Goal: Information Seeking & Learning: Learn about a topic

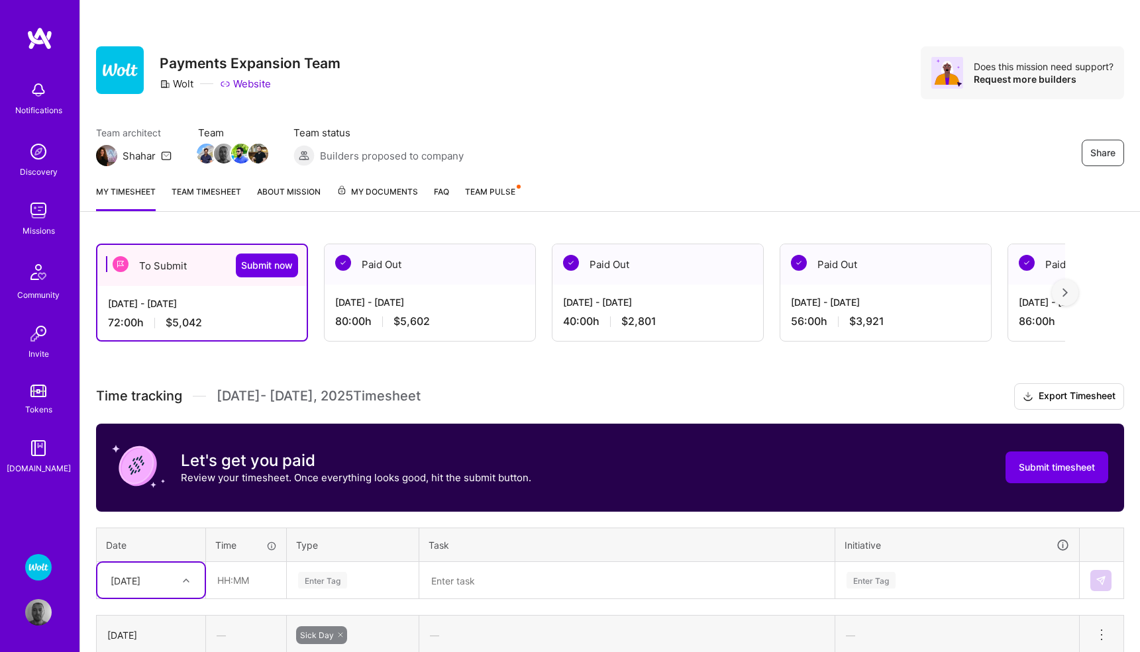
scroll to position [209, 0]
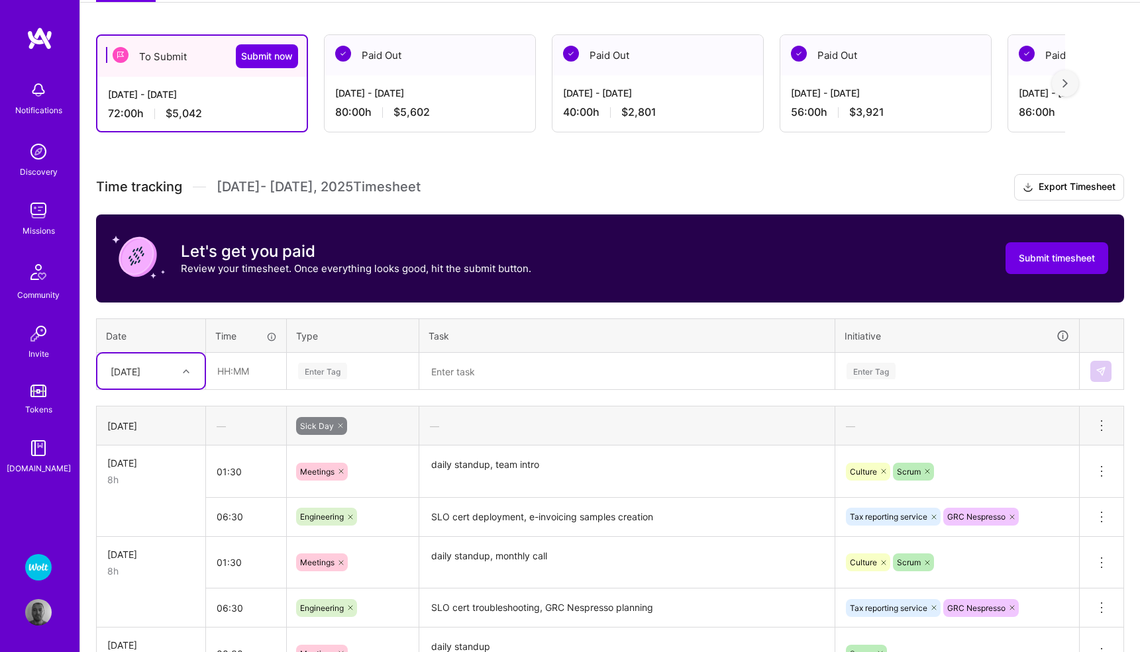
click at [37, 214] on img at bounding box center [38, 210] width 26 height 26
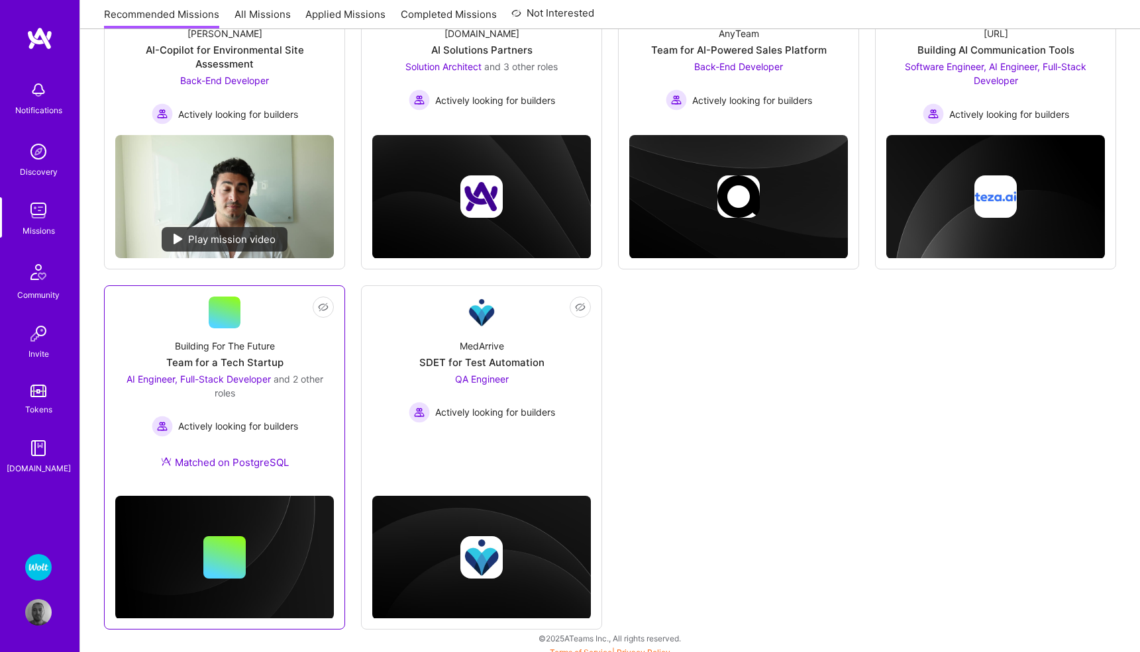
scroll to position [248, 0]
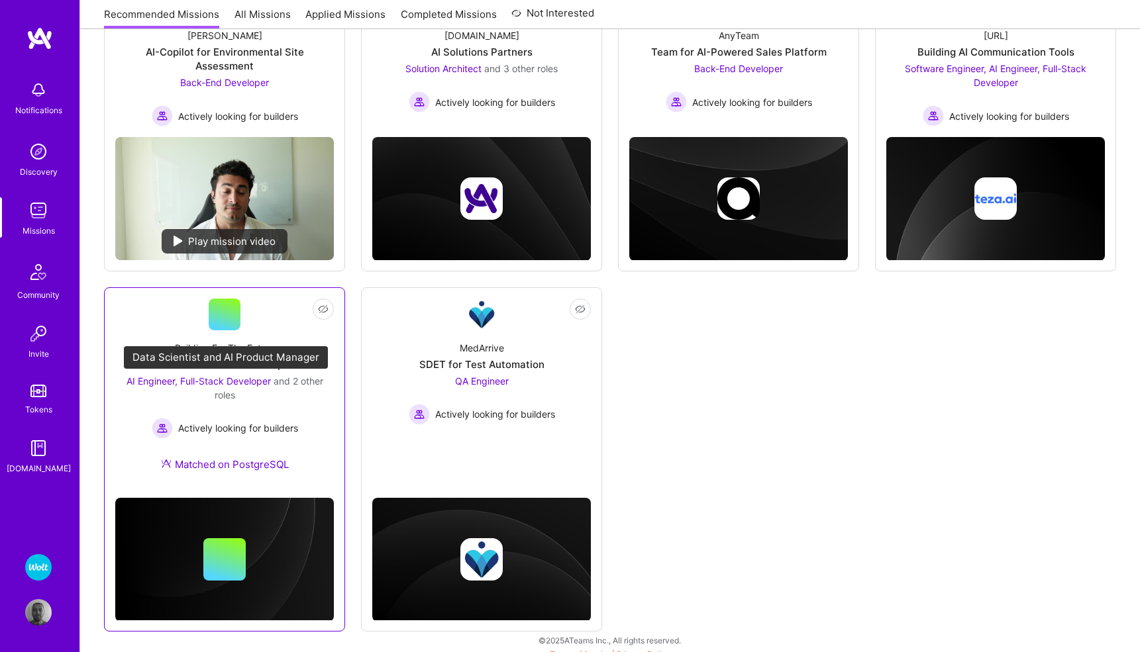
click at [156, 382] on span "AI Engineer, Full-Stack Developer" at bounding box center [199, 381] width 144 height 11
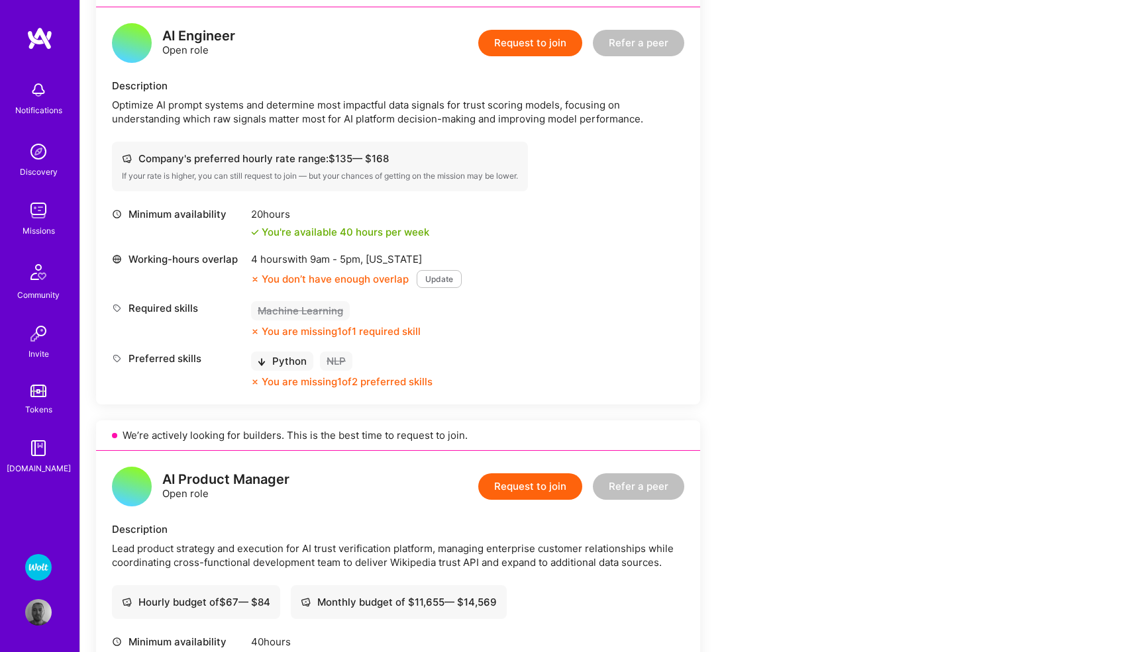
scroll to position [1305, 0]
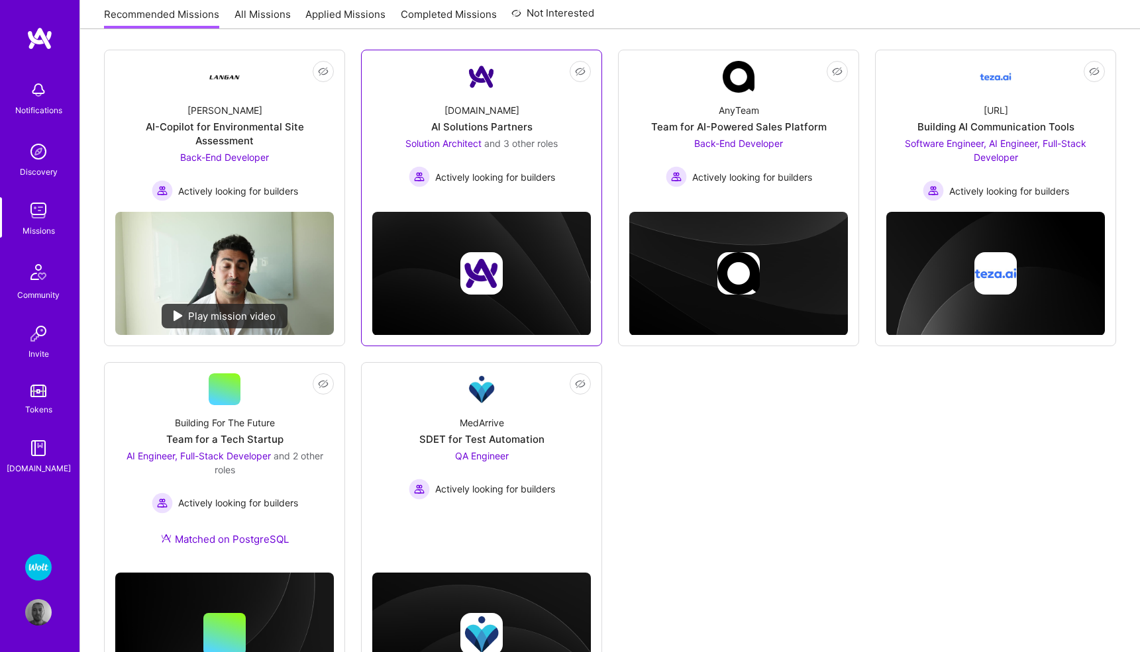
scroll to position [157, 0]
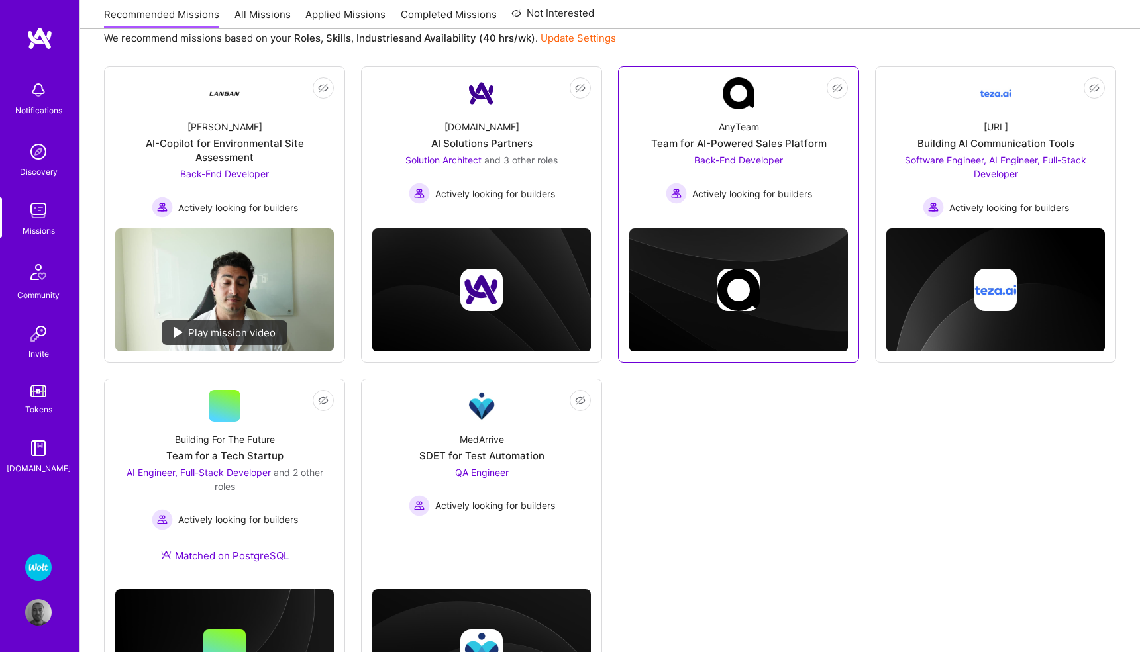
click at [730, 162] on span "Back-End Developer" at bounding box center [738, 159] width 89 height 11
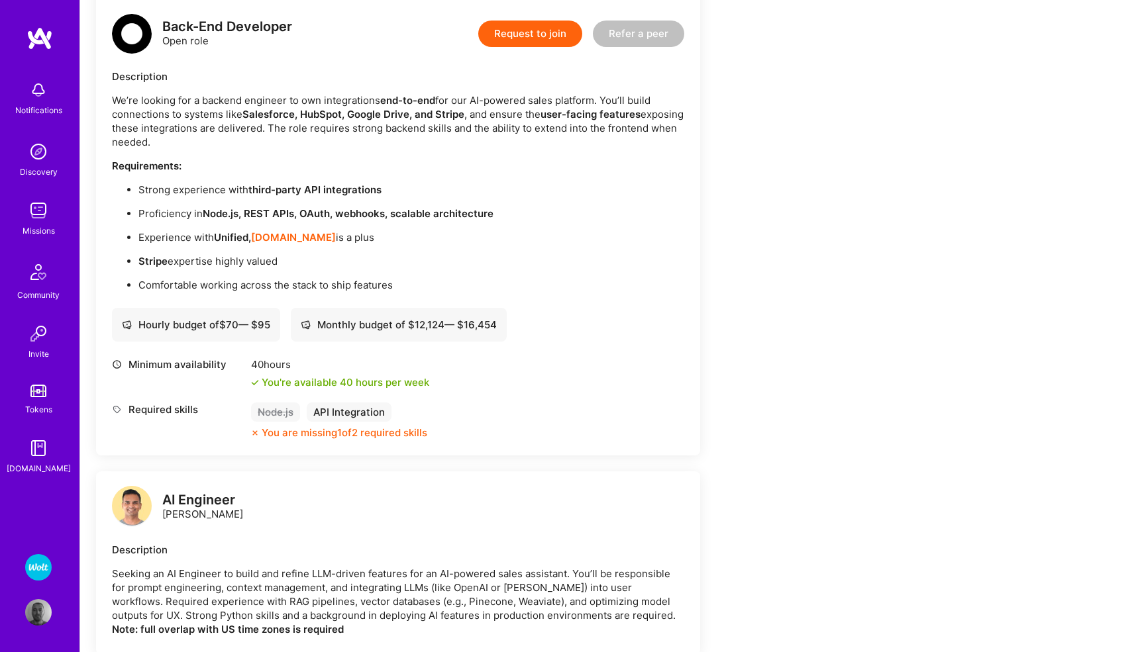
scroll to position [348, 0]
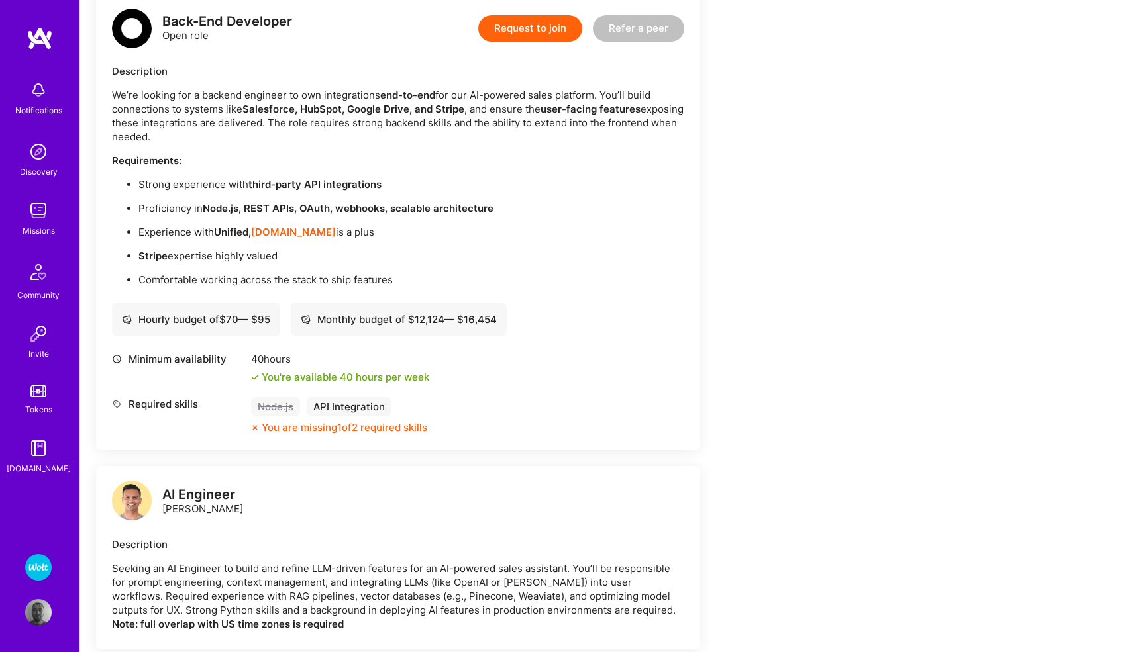
click at [284, 278] on p "Comfortable working across the stack to ship features" at bounding box center [411, 280] width 546 height 14
click at [283, 278] on p "Comfortable working across the stack to ship features" at bounding box center [411, 280] width 546 height 14
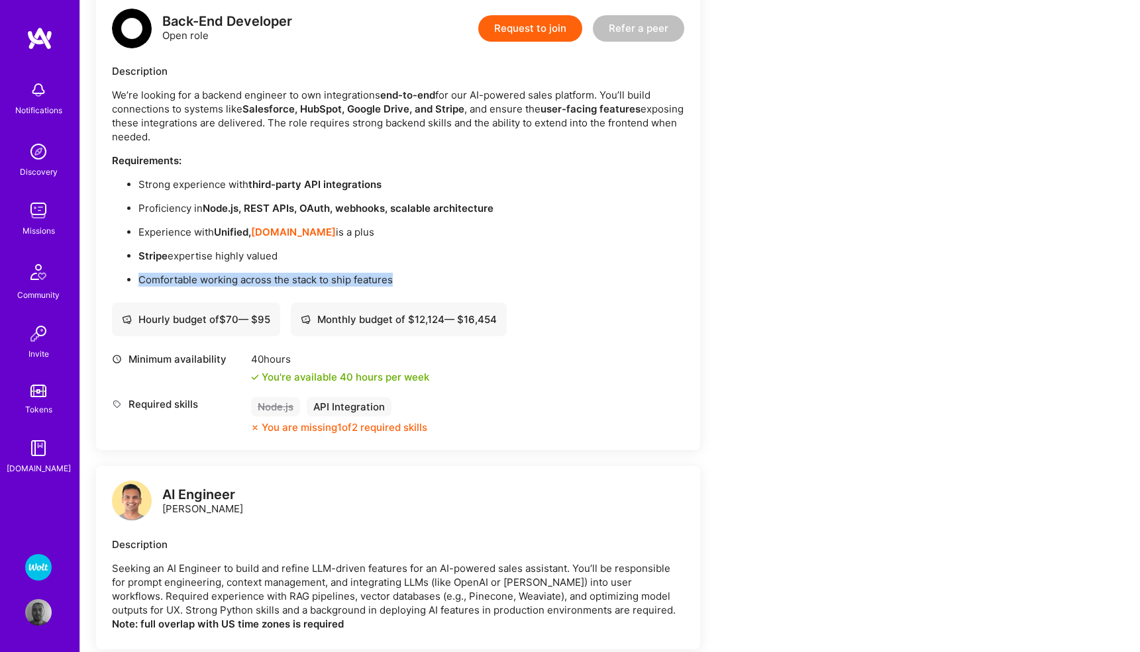
click at [283, 278] on p "Comfortable working across the stack to ship features" at bounding box center [411, 280] width 546 height 14
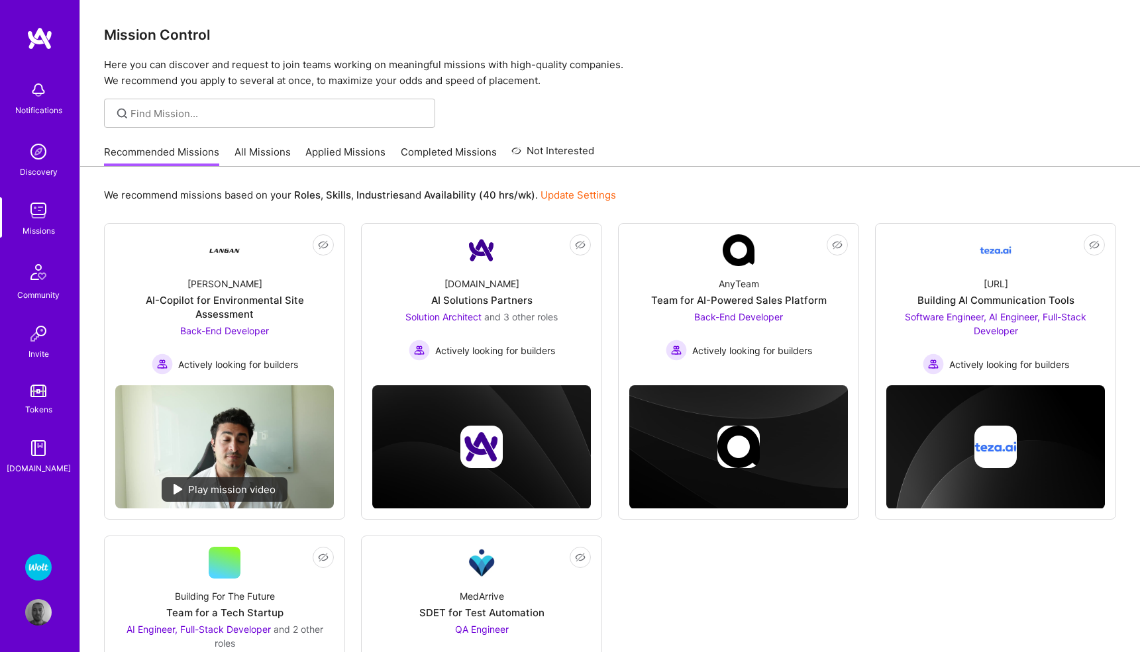
click at [262, 156] on link "All Missions" at bounding box center [263, 156] width 56 height 22
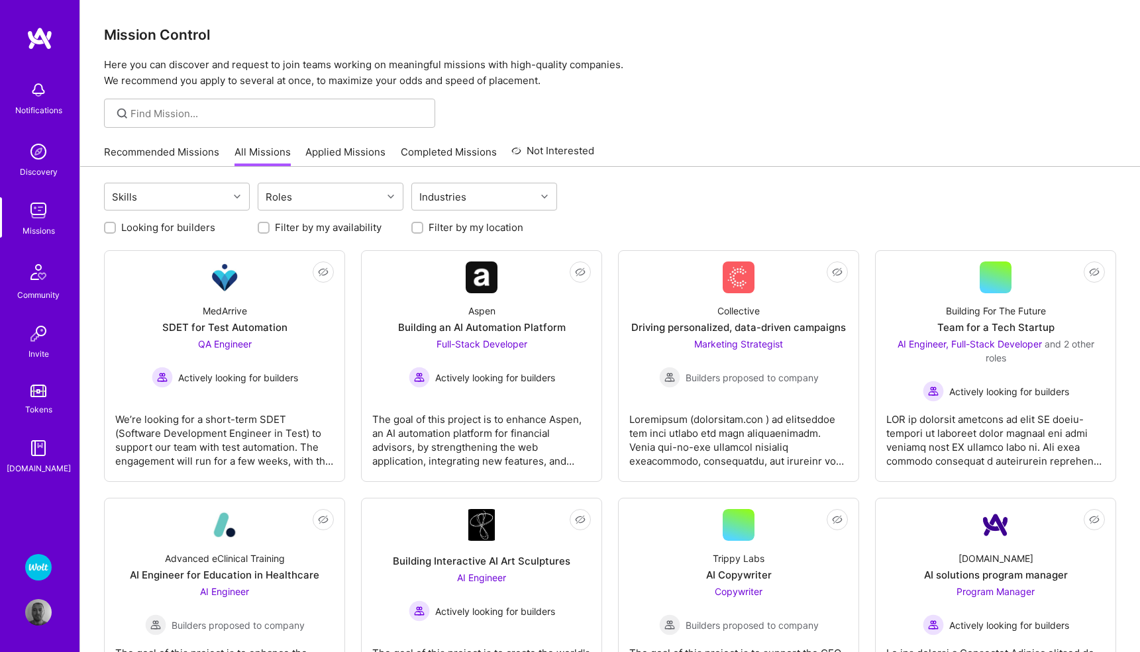
click at [110, 228] on input "Looking for builders" at bounding box center [111, 228] width 9 height 9
checkbox input "true"
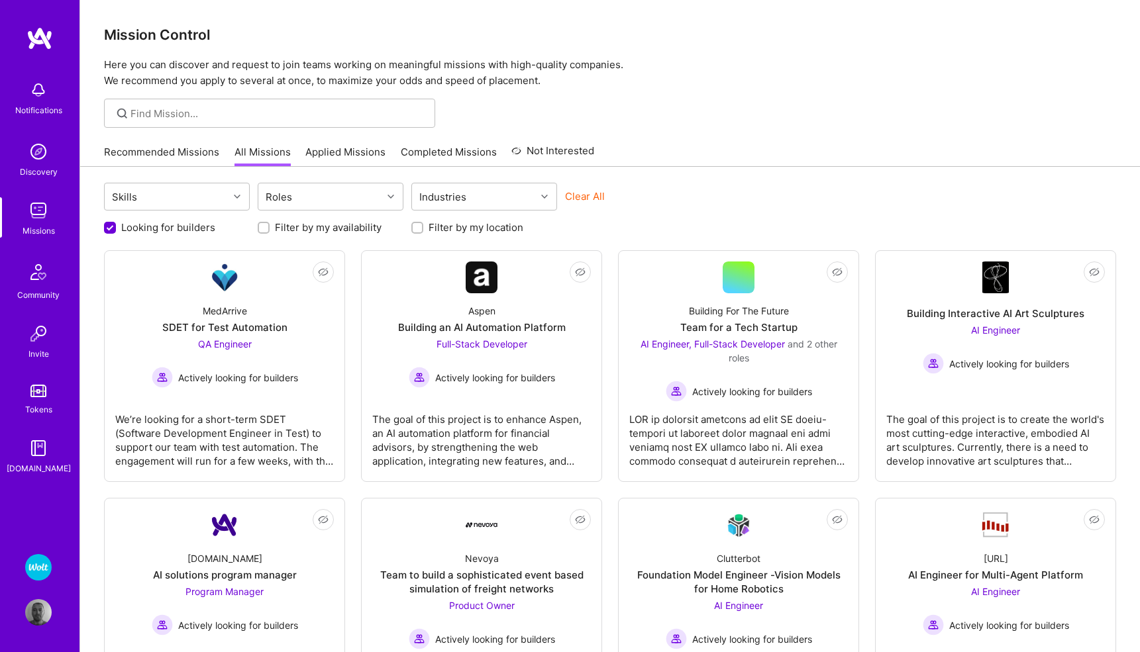
click at [419, 229] on input "Filter by my location" at bounding box center [418, 228] width 9 height 9
checkbox input "true"
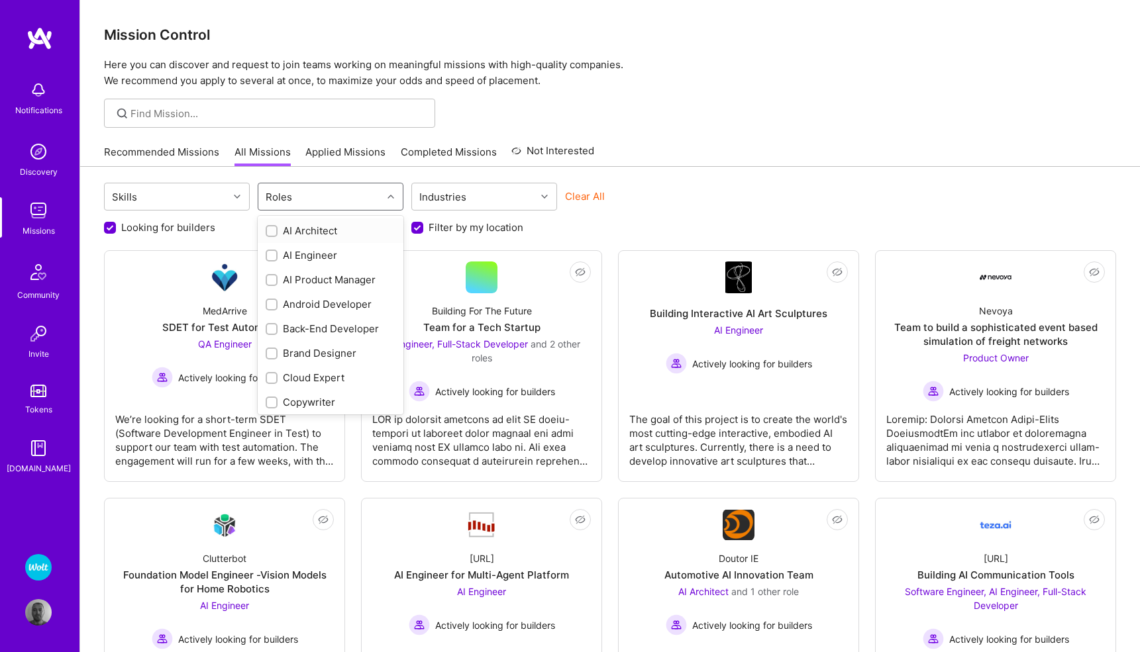
click at [395, 197] on div at bounding box center [392, 196] width 21 height 17
click at [277, 331] on div at bounding box center [272, 329] width 12 height 12
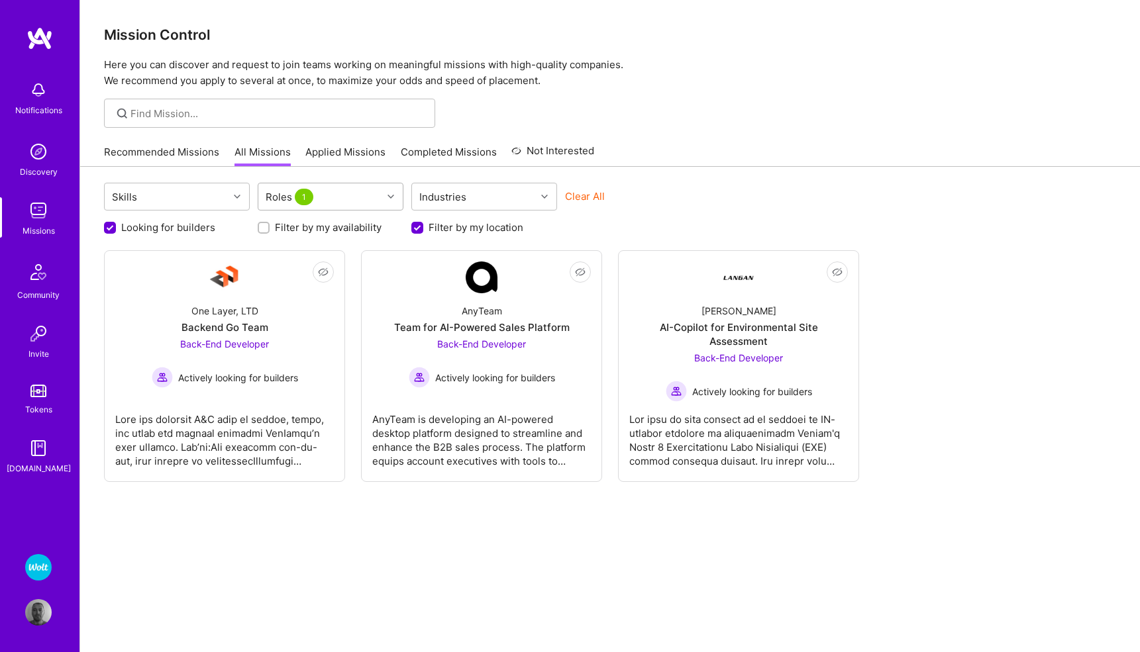
click at [392, 199] on icon at bounding box center [391, 196] width 7 height 7
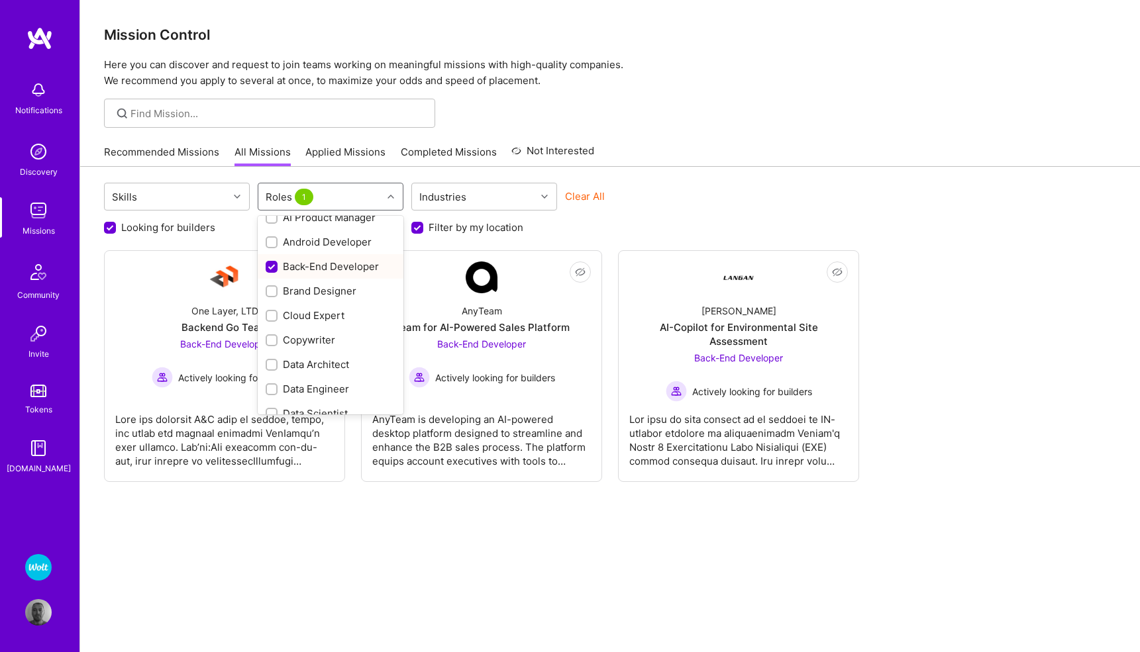
scroll to position [68, 0]
click at [270, 307] on input "checkbox" at bounding box center [272, 311] width 9 height 9
checkbox input "true"
click at [272, 353] on div at bounding box center [272, 358] width 12 height 12
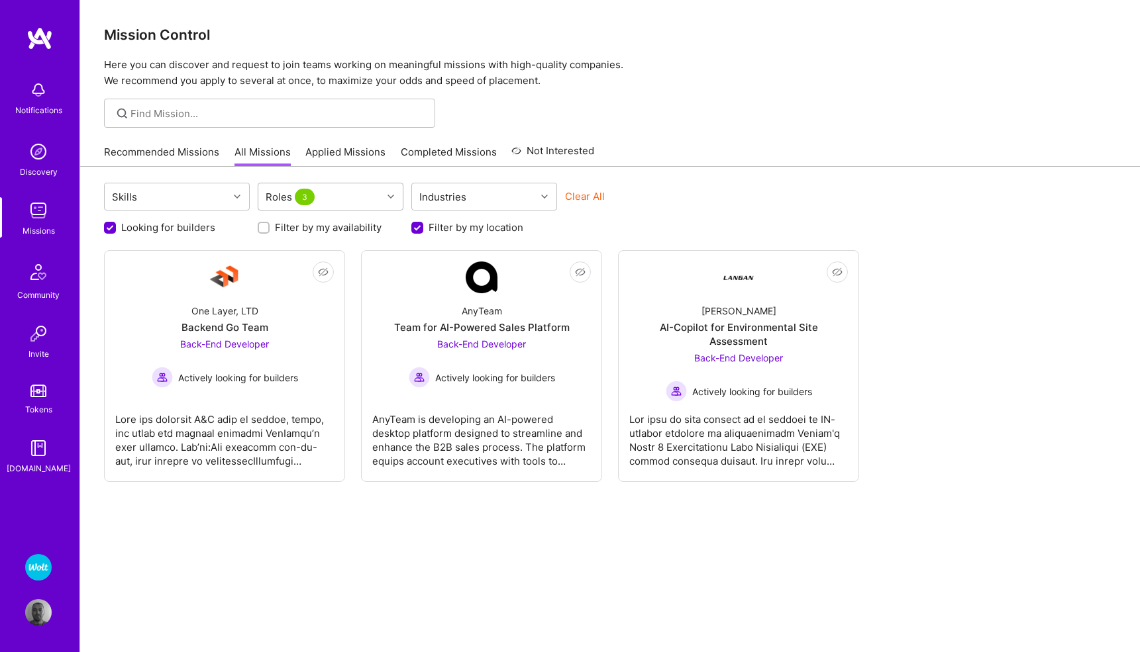
click at [391, 197] on icon at bounding box center [391, 196] width 7 height 7
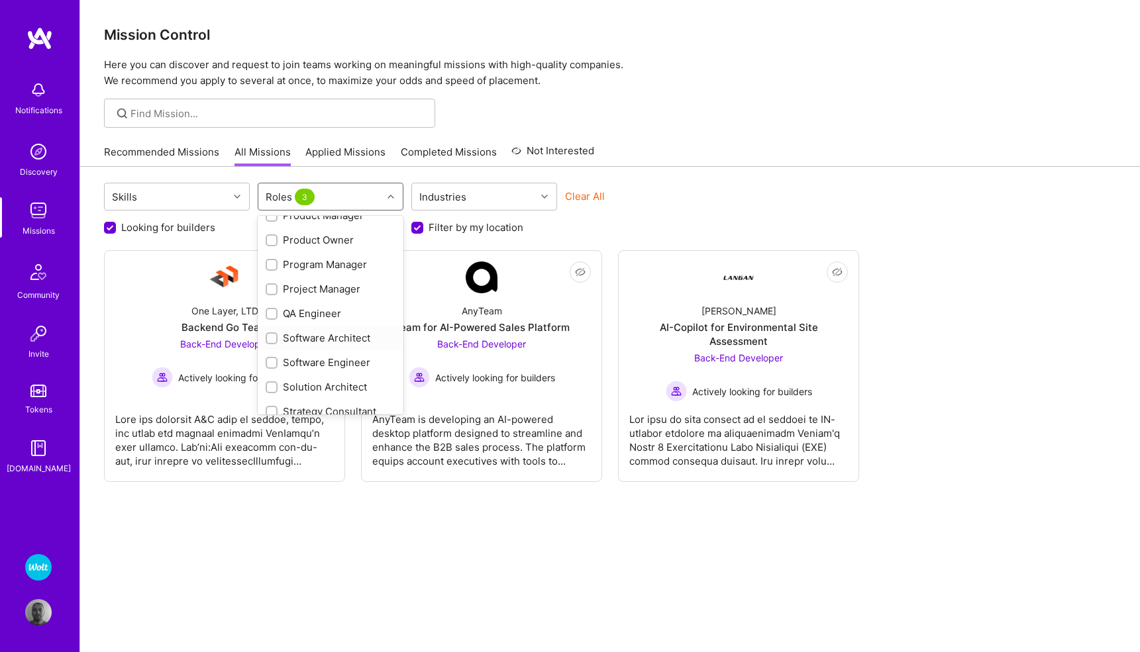
click at [271, 339] on input "checkbox" at bounding box center [272, 339] width 9 height 9
checkbox input "true"
click at [272, 362] on input "checkbox" at bounding box center [272, 363] width 9 height 9
checkbox input "true"
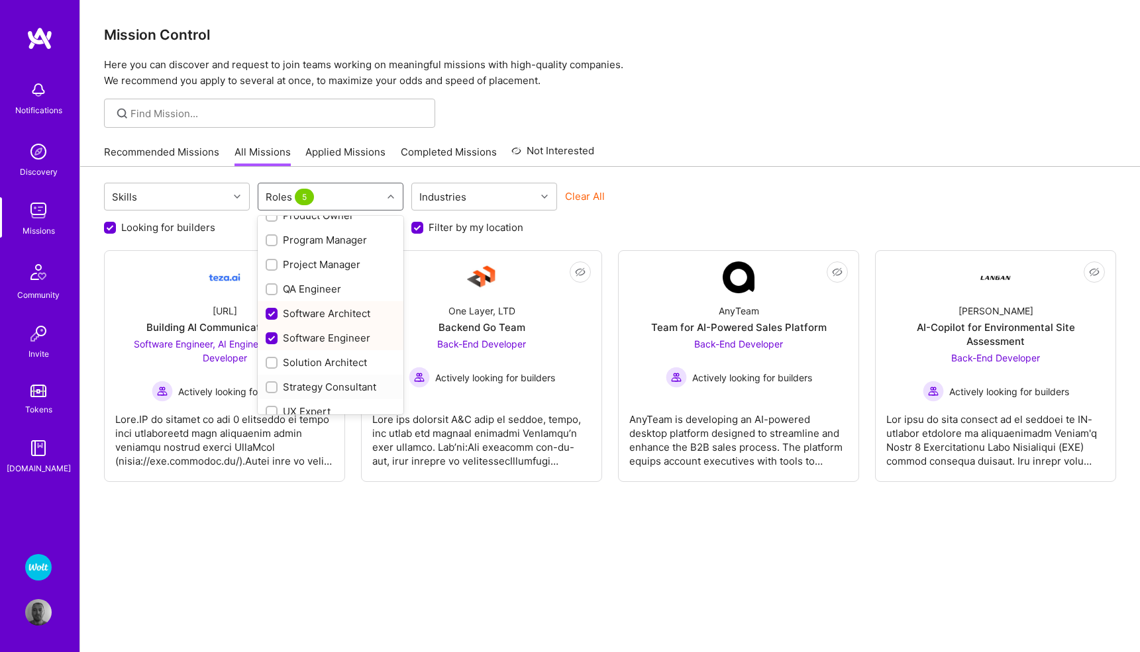
scroll to position [517, 0]
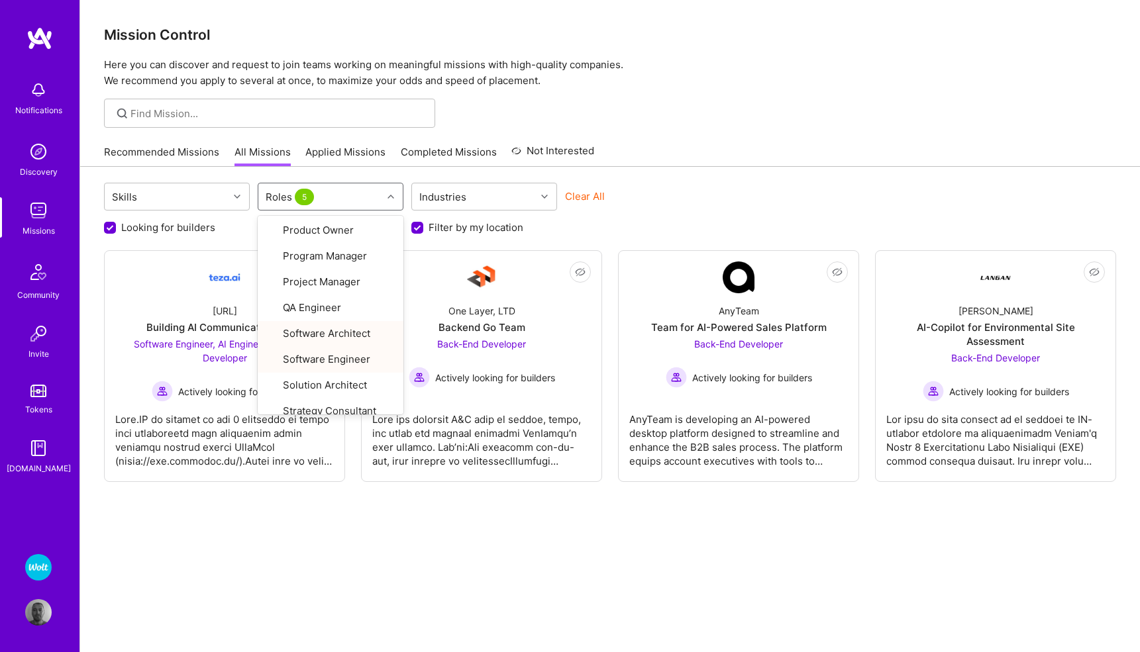
click at [354, 582] on div "Skills option Software Engineer, selected. option UX Expert focused, 29 of 29. …" at bounding box center [610, 428] width 1060 height 522
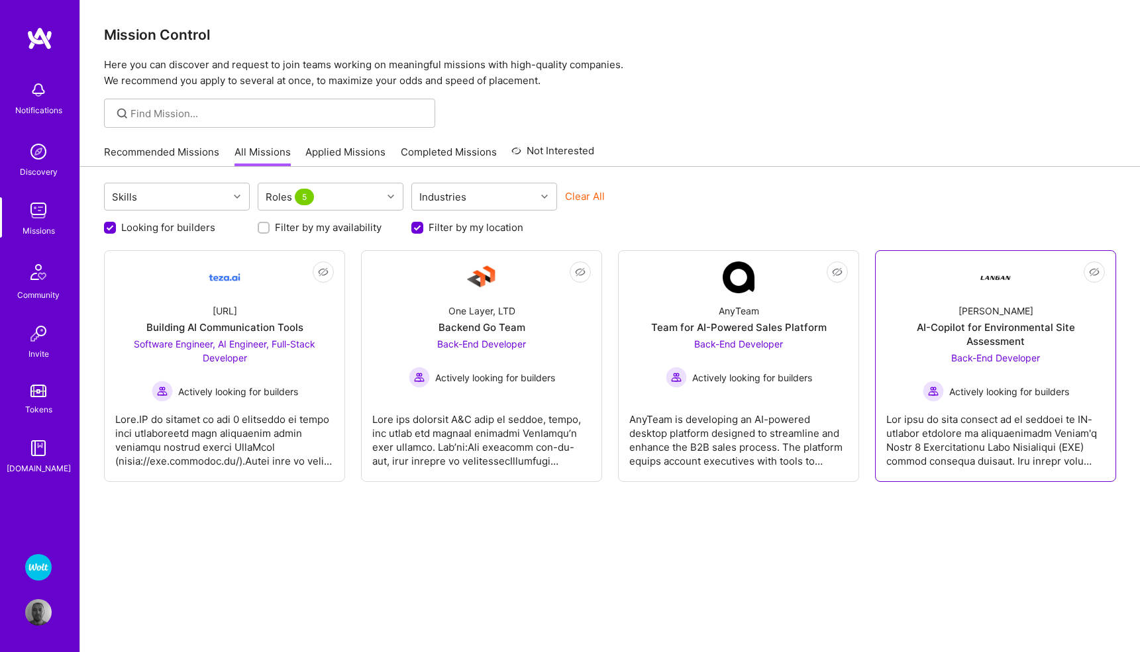
click at [1008, 352] on span "Back-End Developer" at bounding box center [995, 357] width 89 height 11
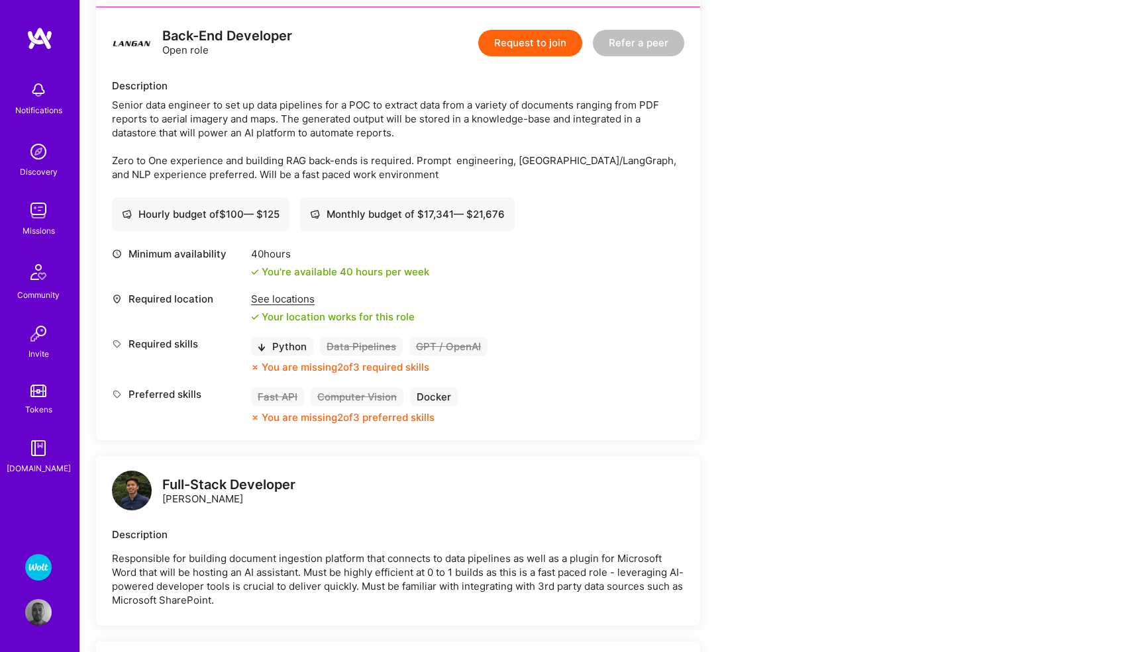
scroll to position [334, 0]
click at [38, 564] on img at bounding box center [38, 567] width 26 height 26
